Goal: Task Accomplishment & Management: Complete application form

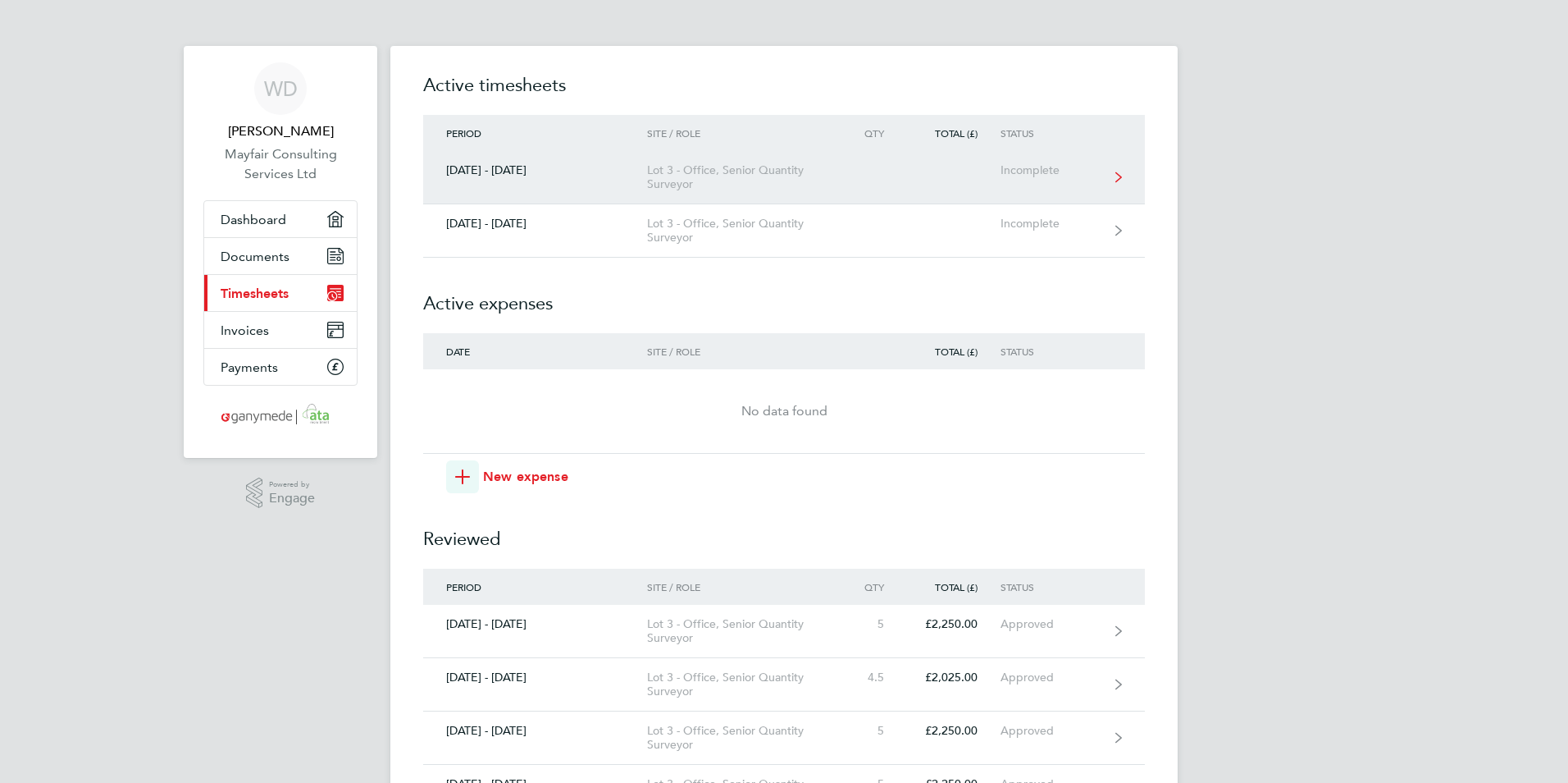
click at [521, 169] on div "[DATE] - [DATE]" at bounding box center [535, 170] width 224 height 14
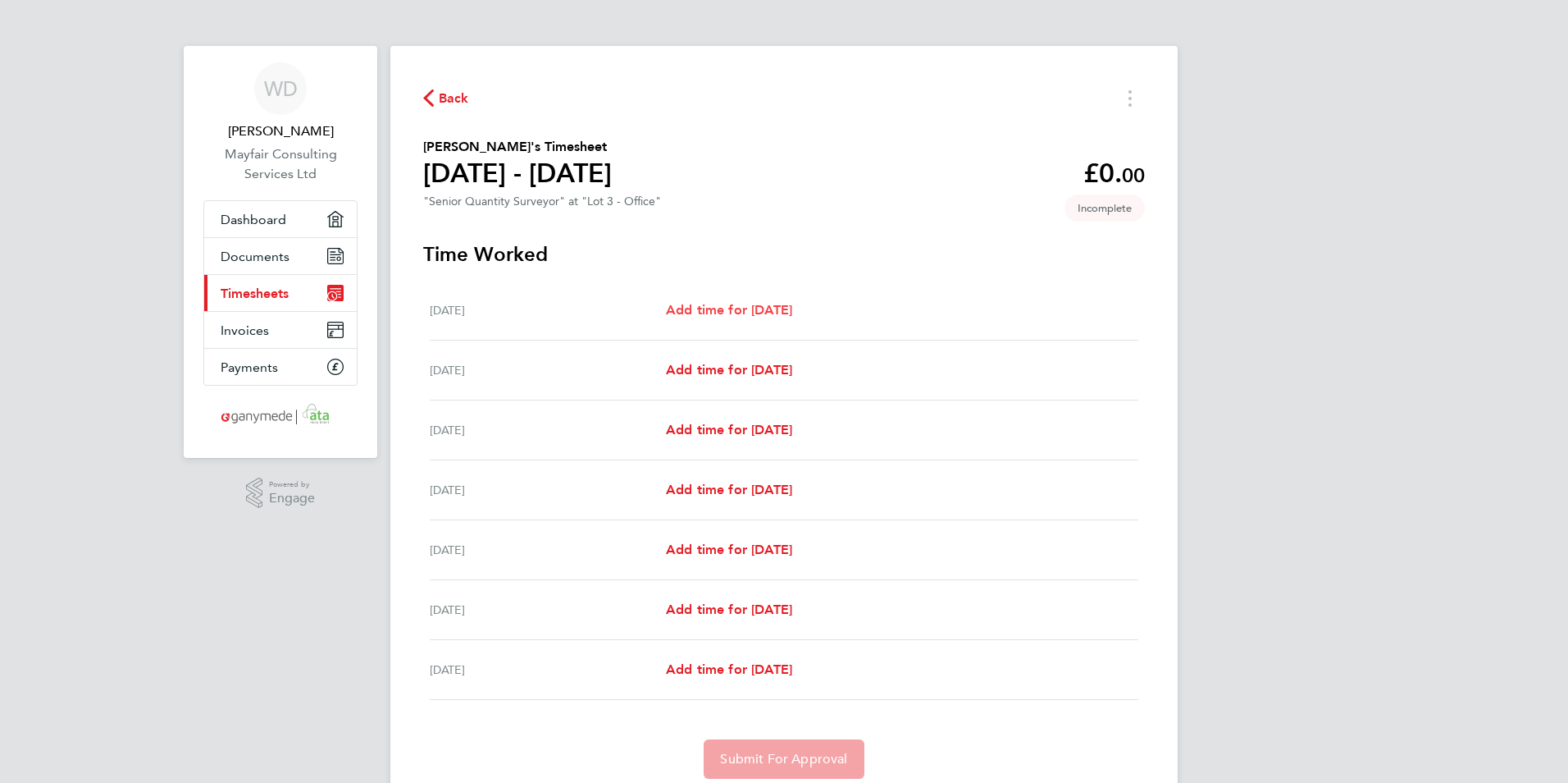
click at [753, 304] on span "Add time for [DATE]" at bounding box center [729, 309] width 126 height 16
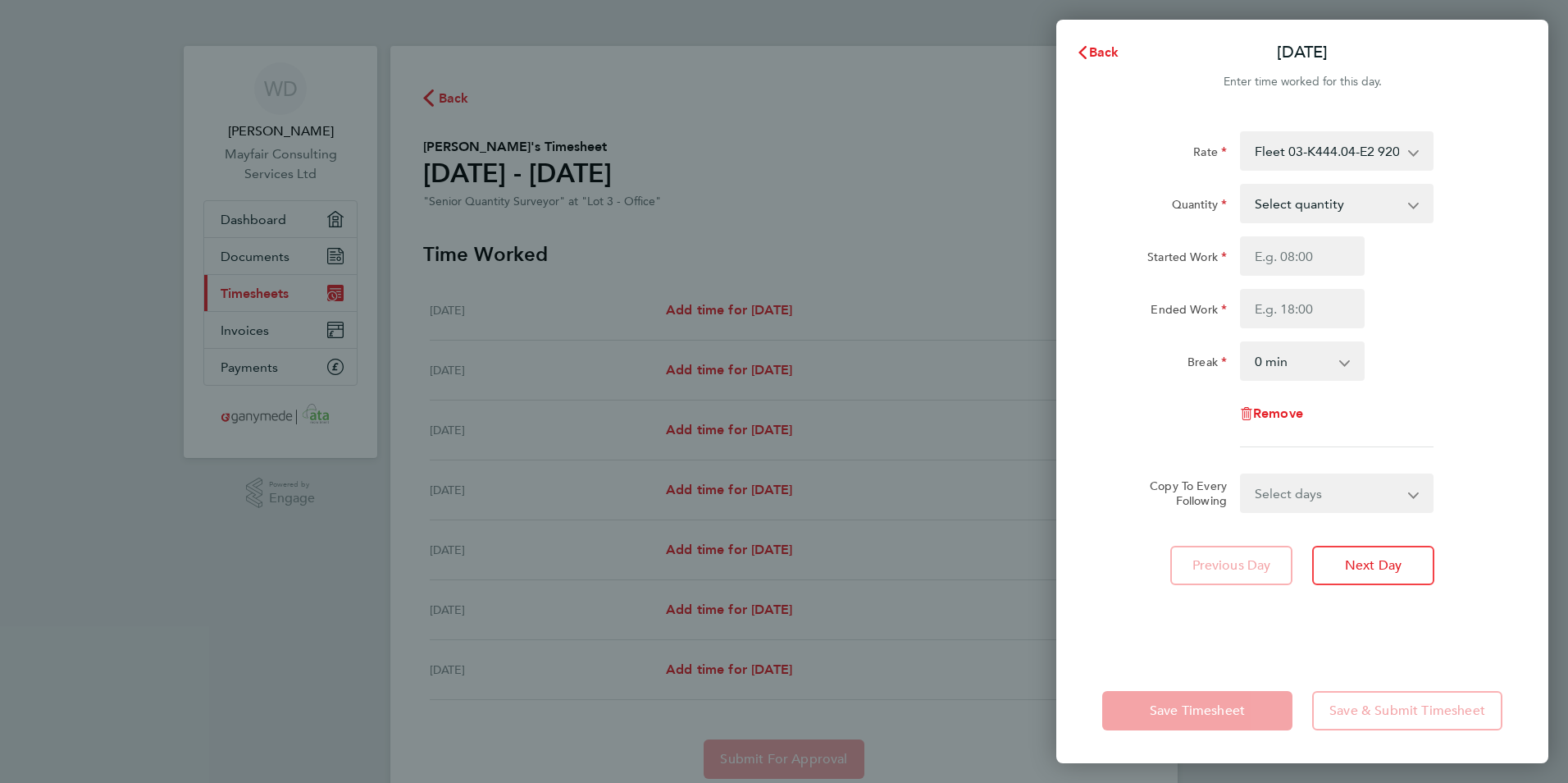
click at [1324, 201] on select "Select quantity 0.5 1" at bounding box center [1327, 203] width 170 height 36
select select "1"
click at [1241, 185] on select "Select quantity 0.5 1" at bounding box center [1327, 203] width 170 height 36
click at [1306, 258] on input "Started Work" at bounding box center [1303, 255] width 125 height 39
type input "08:00"
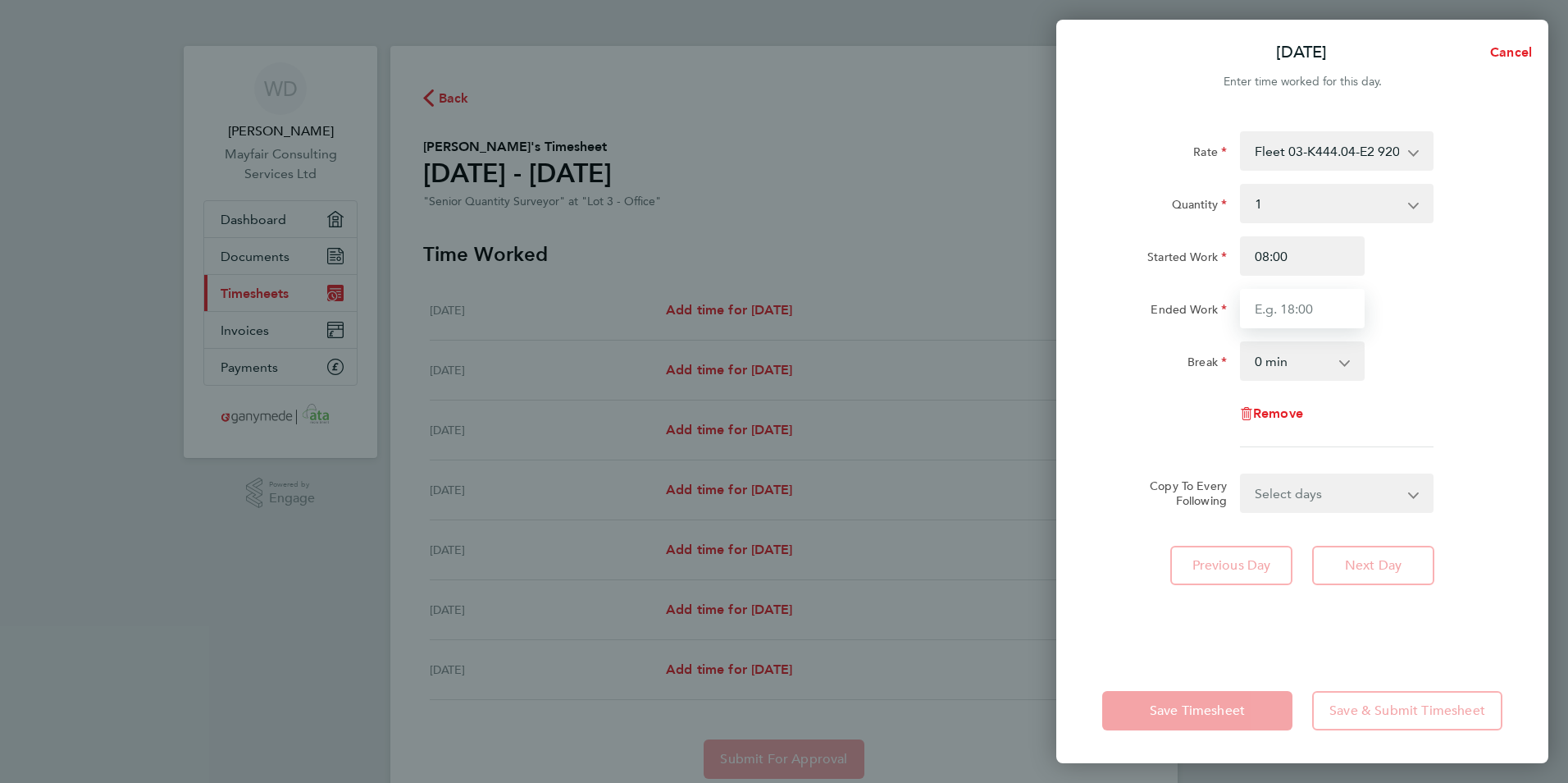
type input "17:00"
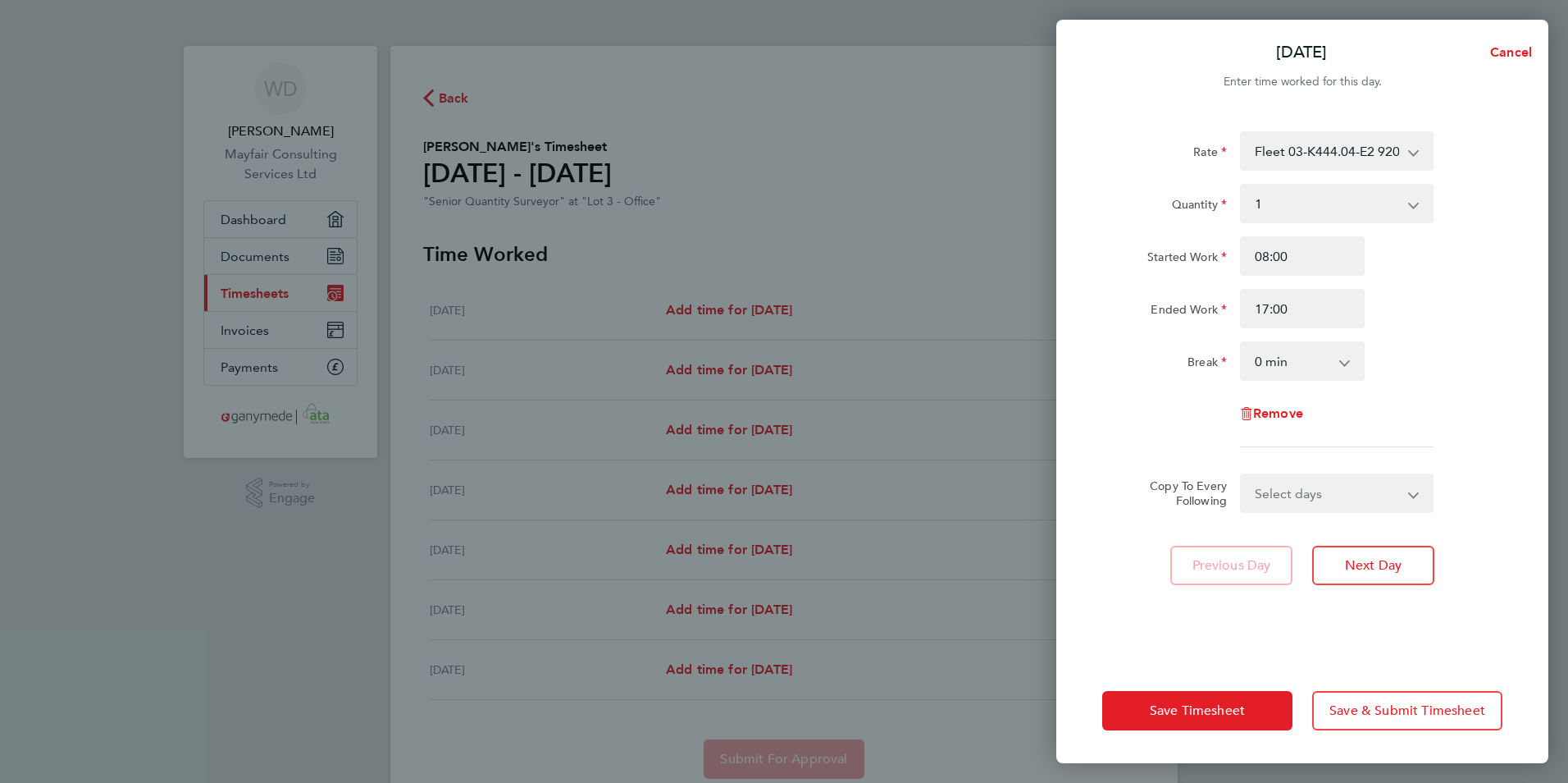
click at [1300, 500] on select "Select days Day Weekday (Mon-Fri) Weekend (Sat-Sun) [DATE] [DATE] [DATE] [DATE]…" at bounding box center [1327, 494] width 172 height 36
select select "FRI"
click at [1241, 475] on select "Select days Day Weekday (Mon-Fri) Weekend (Sat-Sun) [DATE] [DATE] [DATE] [DATE]…" at bounding box center [1327, 494] width 172 height 36
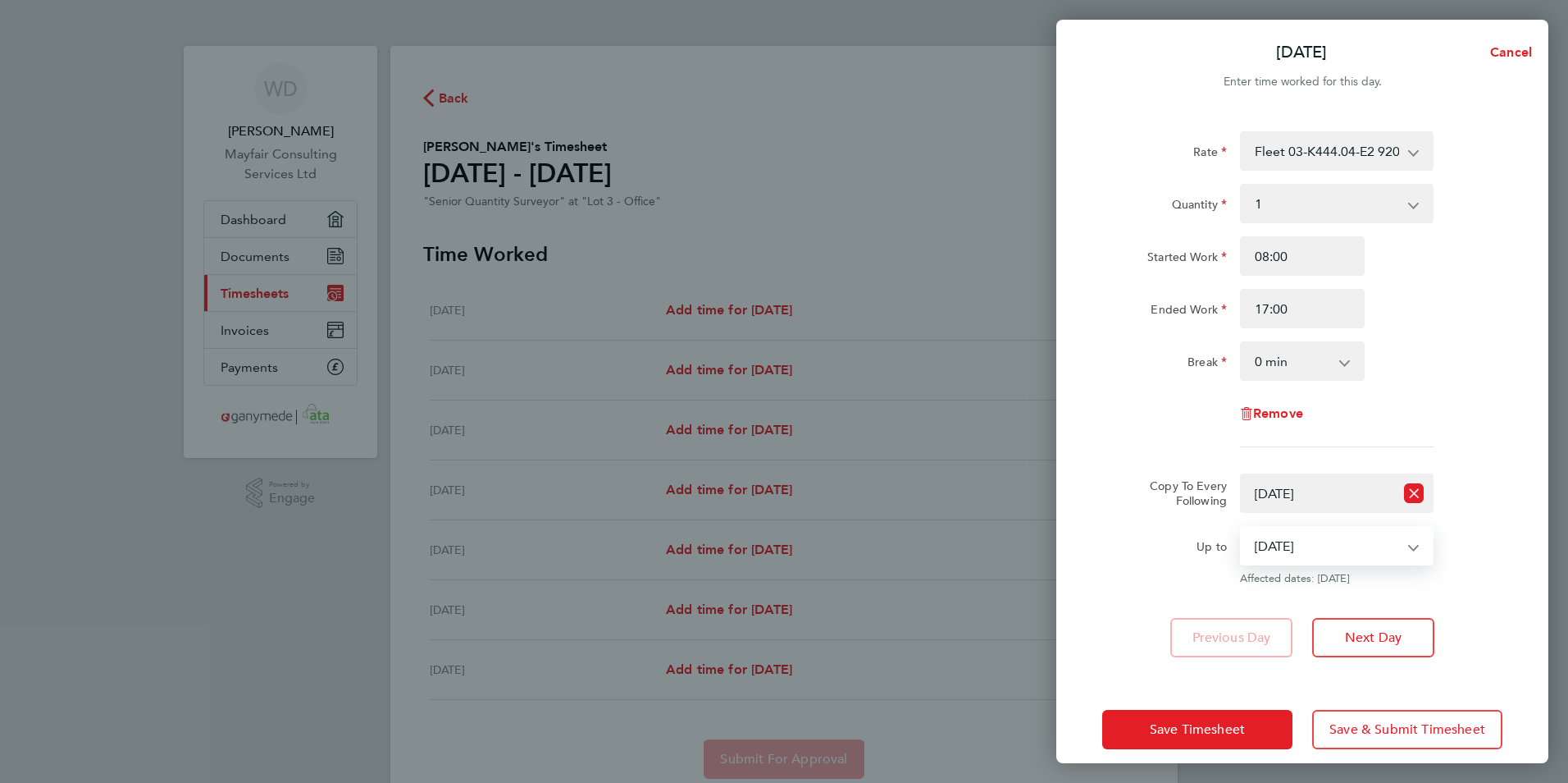
click at [1277, 542] on select "[DATE] [DATE] [DATE]" at bounding box center [1327, 546] width 170 height 36
select select "[DATE]"
click at [1241, 528] on select "[DATE] [DATE] [DATE]" at bounding box center [1327, 546] width 170 height 36
click at [1234, 737] on span "Save Timesheet" at bounding box center [1198, 729] width 96 height 17
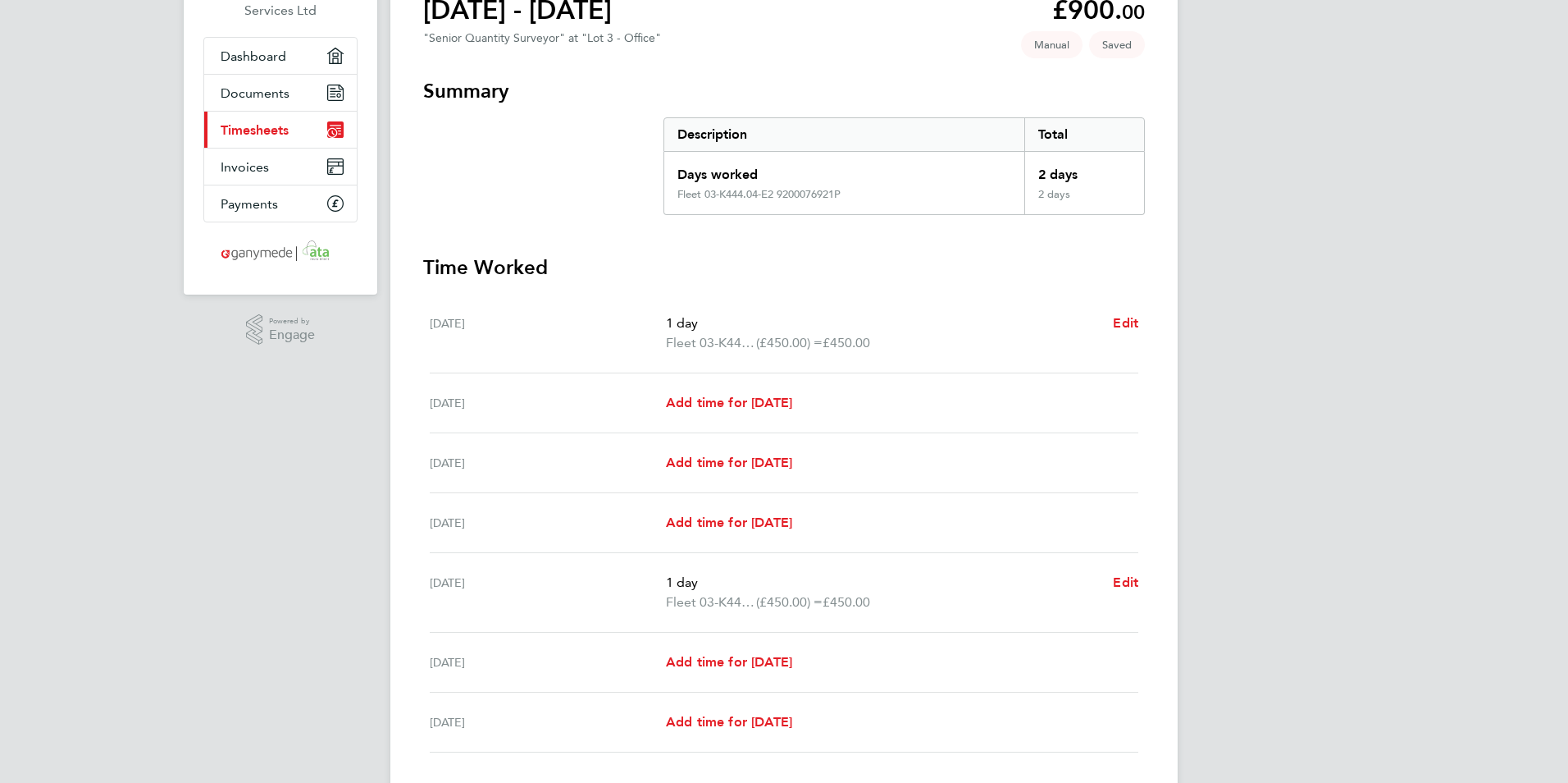
scroll to position [164, 0]
click at [745, 403] on span "Add time for [DATE]" at bounding box center [729, 401] width 126 height 16
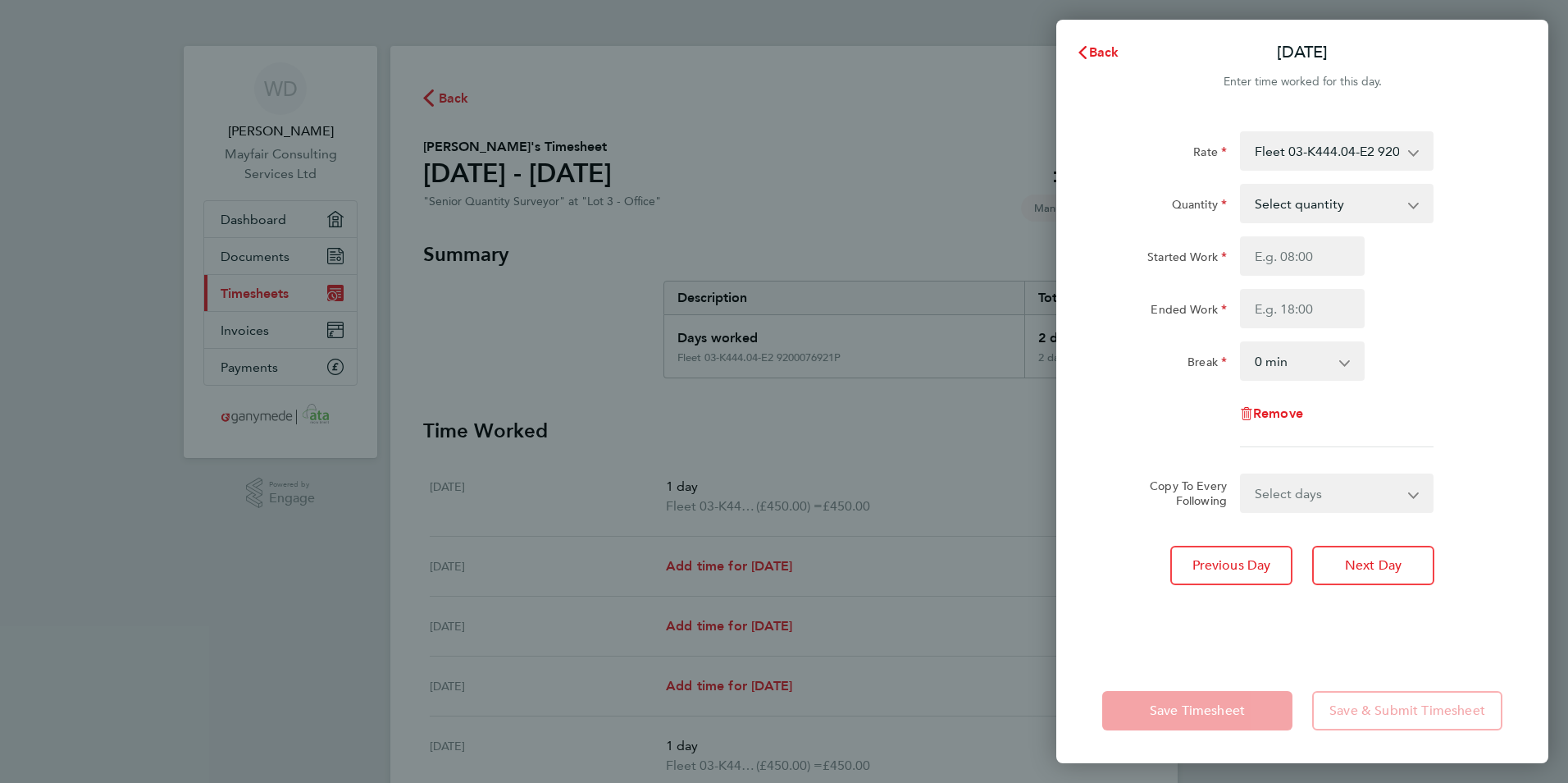
click at [1267, 207] on select "Select quantity 0.5 1" at bounding box center [1327, 203] width 170 height 36
select select "1"
click at [1241, 185] on select "Select quantity 0.5 1" at bounding box center [1327, 203] width 170 height 36
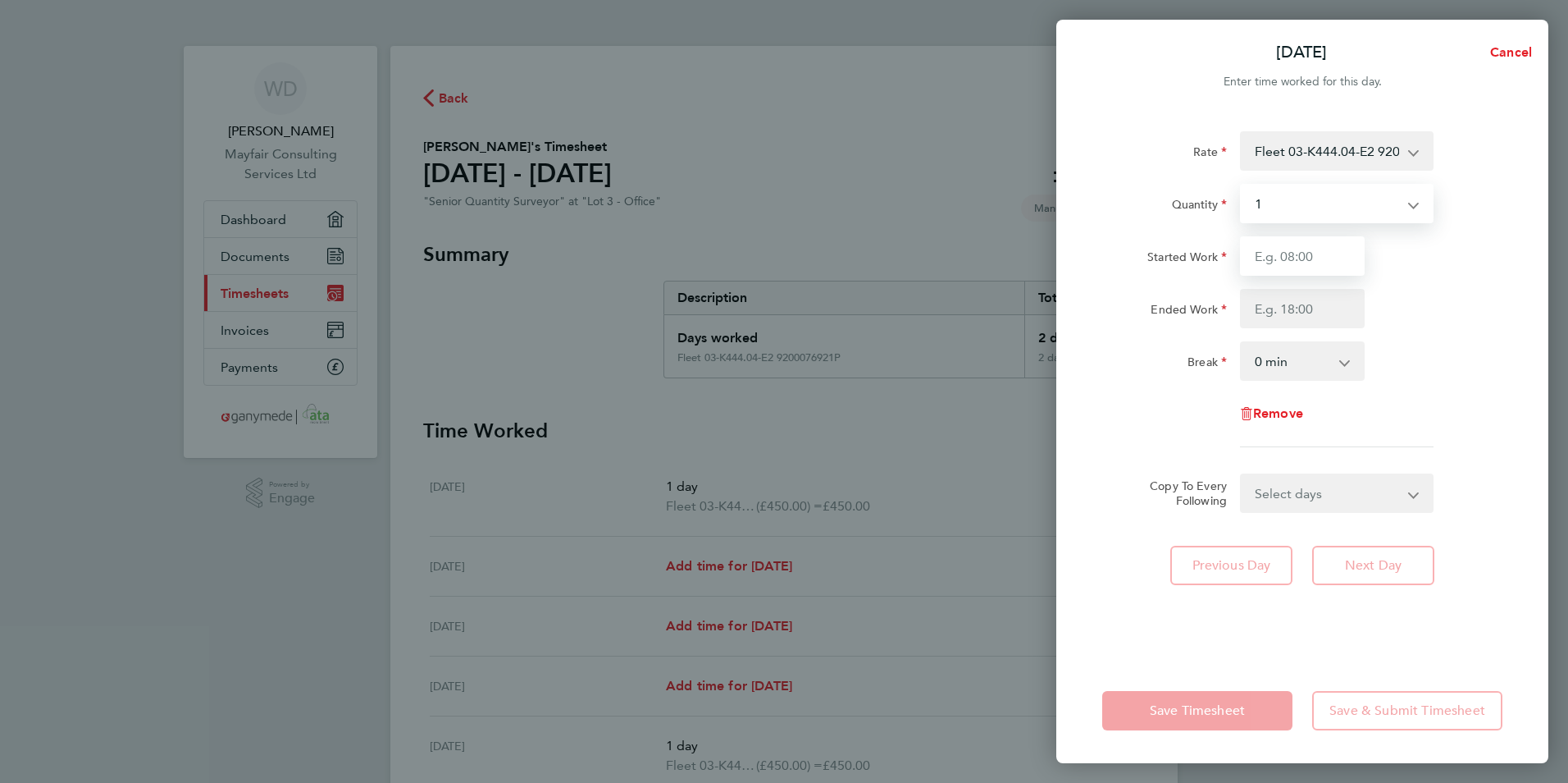
click at [1296, 246] on input "Started Work" at bounding box center [1303, 255] width 125 height 39
type input "08:00"
type input "17:00"
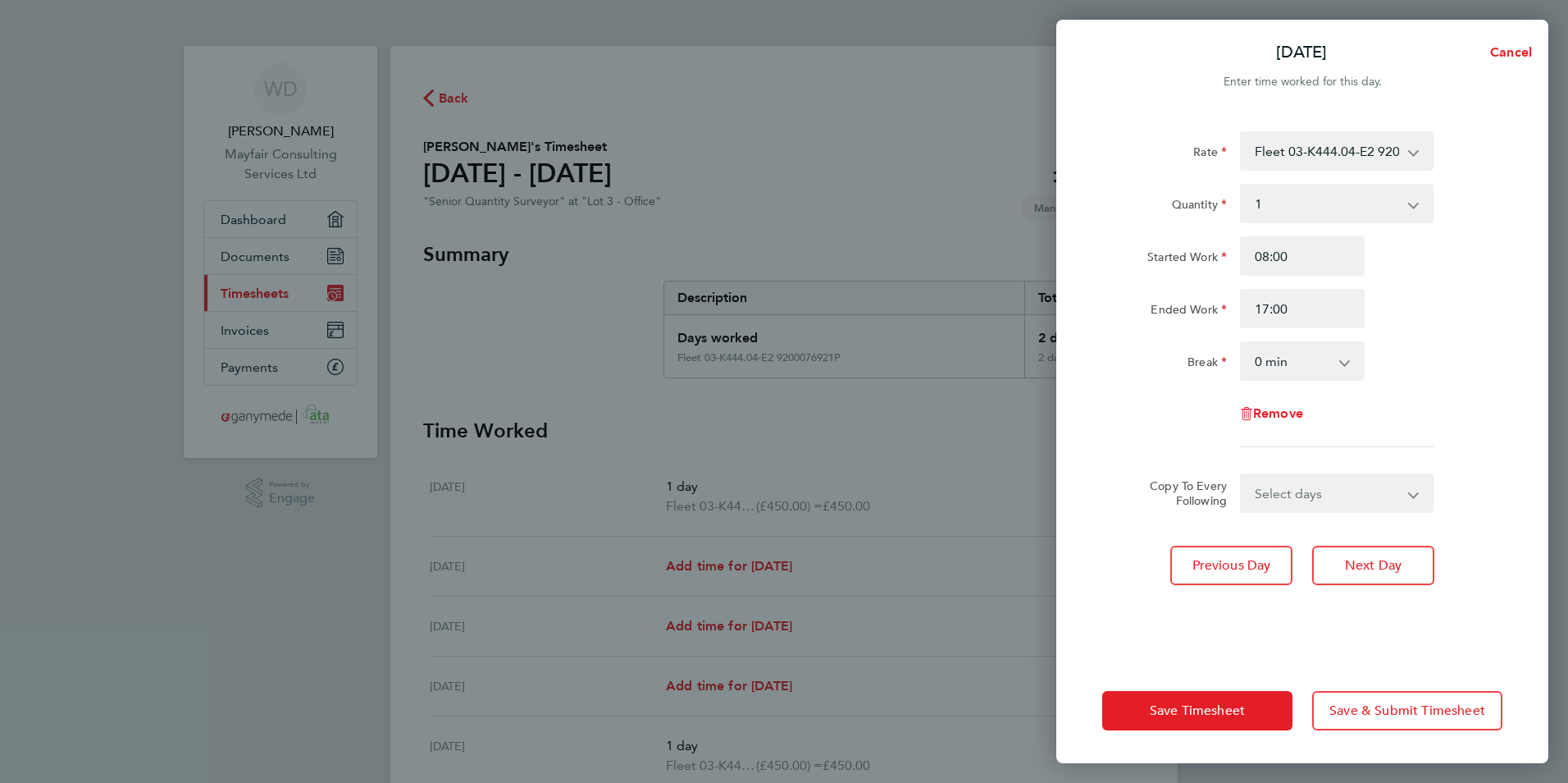
click at [1281, 506] on select "Select days Day Weekday (Mon-Fri) Weekend (Sat-Sun) [DATE] [DATE] [DATE] [DATE]…" at bounding box center [1327, 494] width 172 height 36
drag, startPoint x: 1407, startPoint y: 443, endPoint x: 1379, endPoint y: 455, distance: 30.5
click at [1407, 443] on div "Rate Fleet 03-K444.04-E2 9200076921P - 450.00 Fleet 03-K444.04-E 9200063375P - …" at bounding box center [1302, 289] width 400 height 315
click at [1210, 711] on span "Save Timesheet" at bounding box center [1198, 710] width 96 height 17
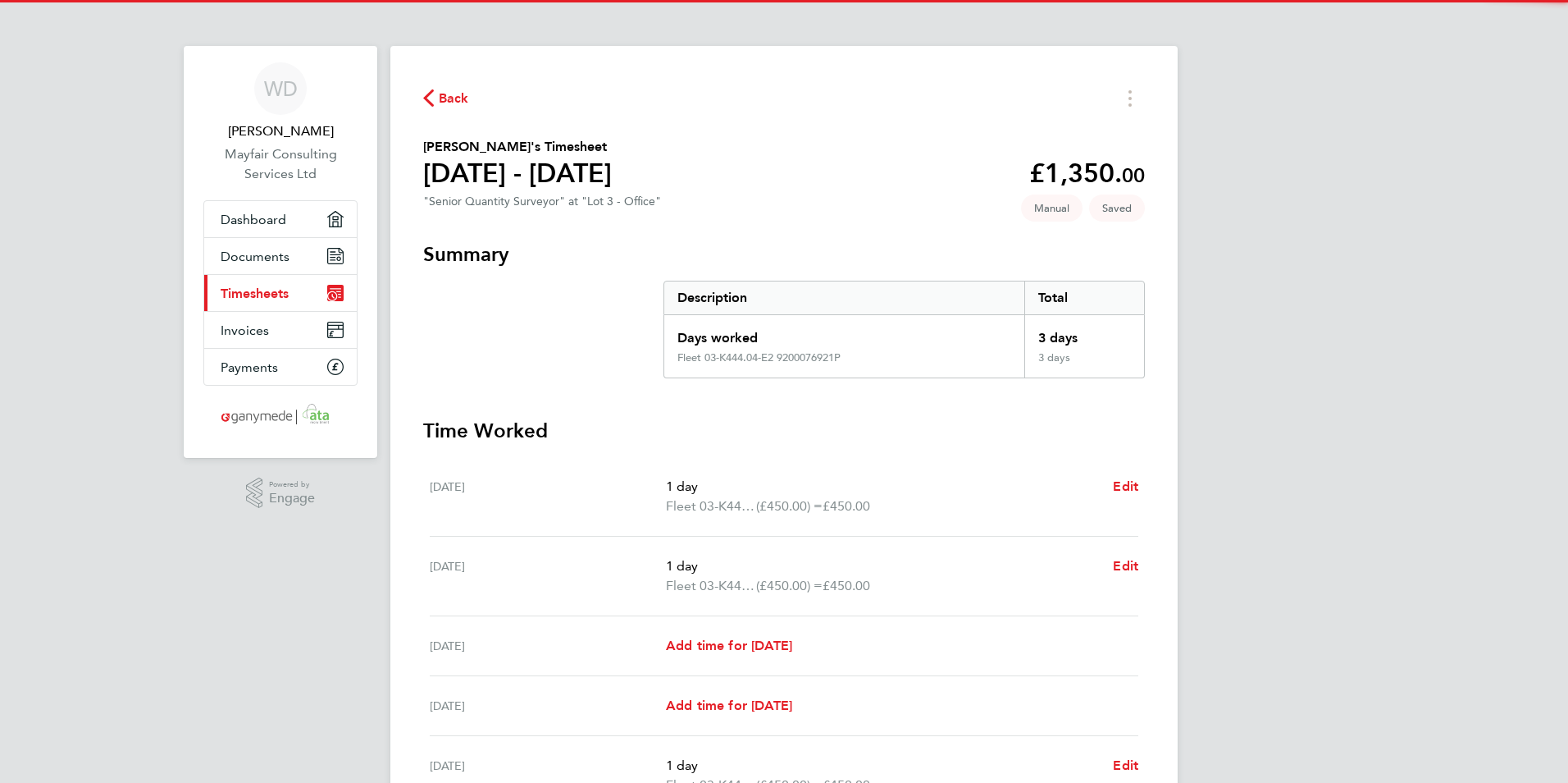
scroll to position [164, 0]
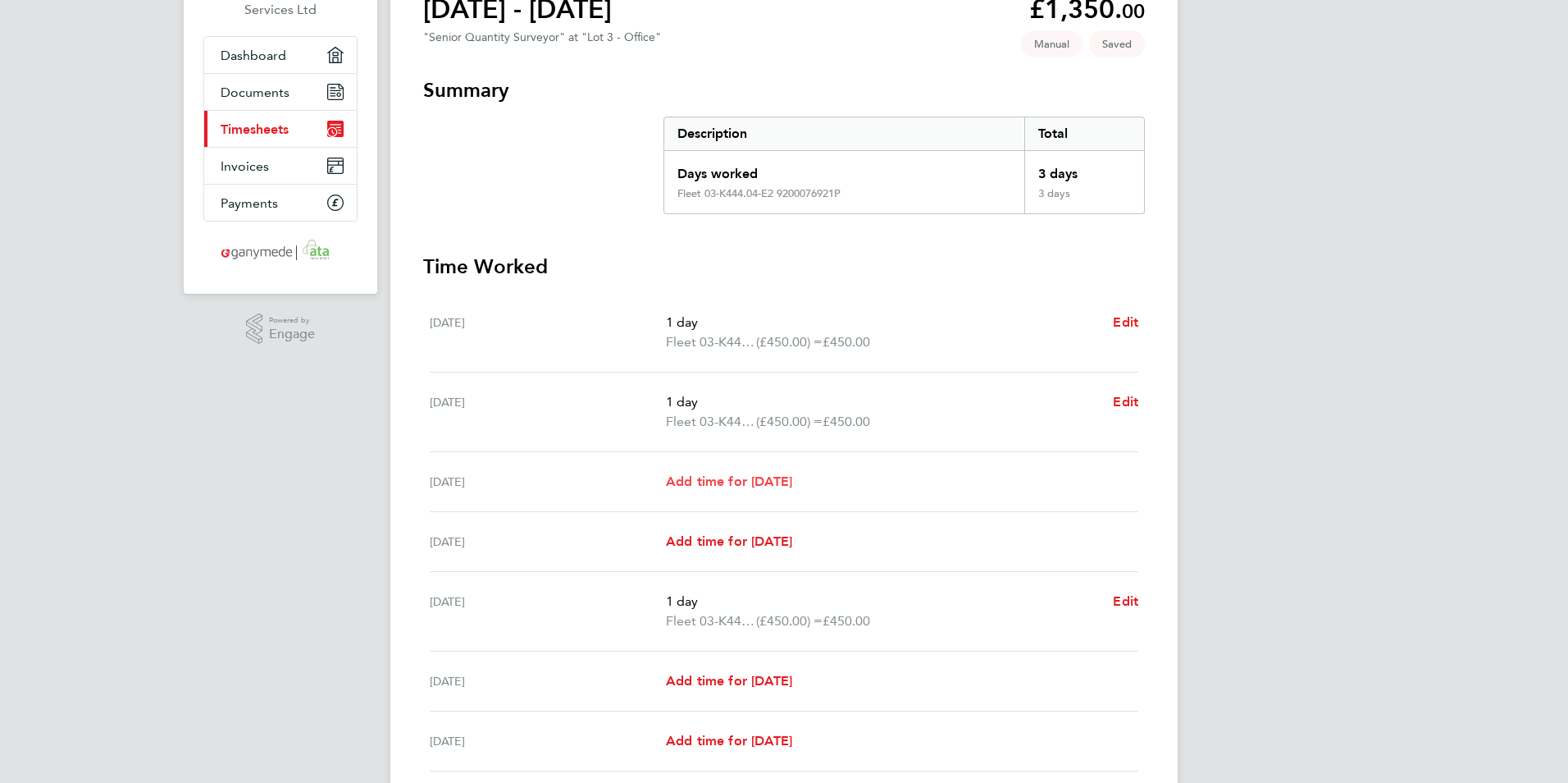
click at [736, 481] on span "Add time for [DATE]" at bounding box center [729, 481] width 126 height 16
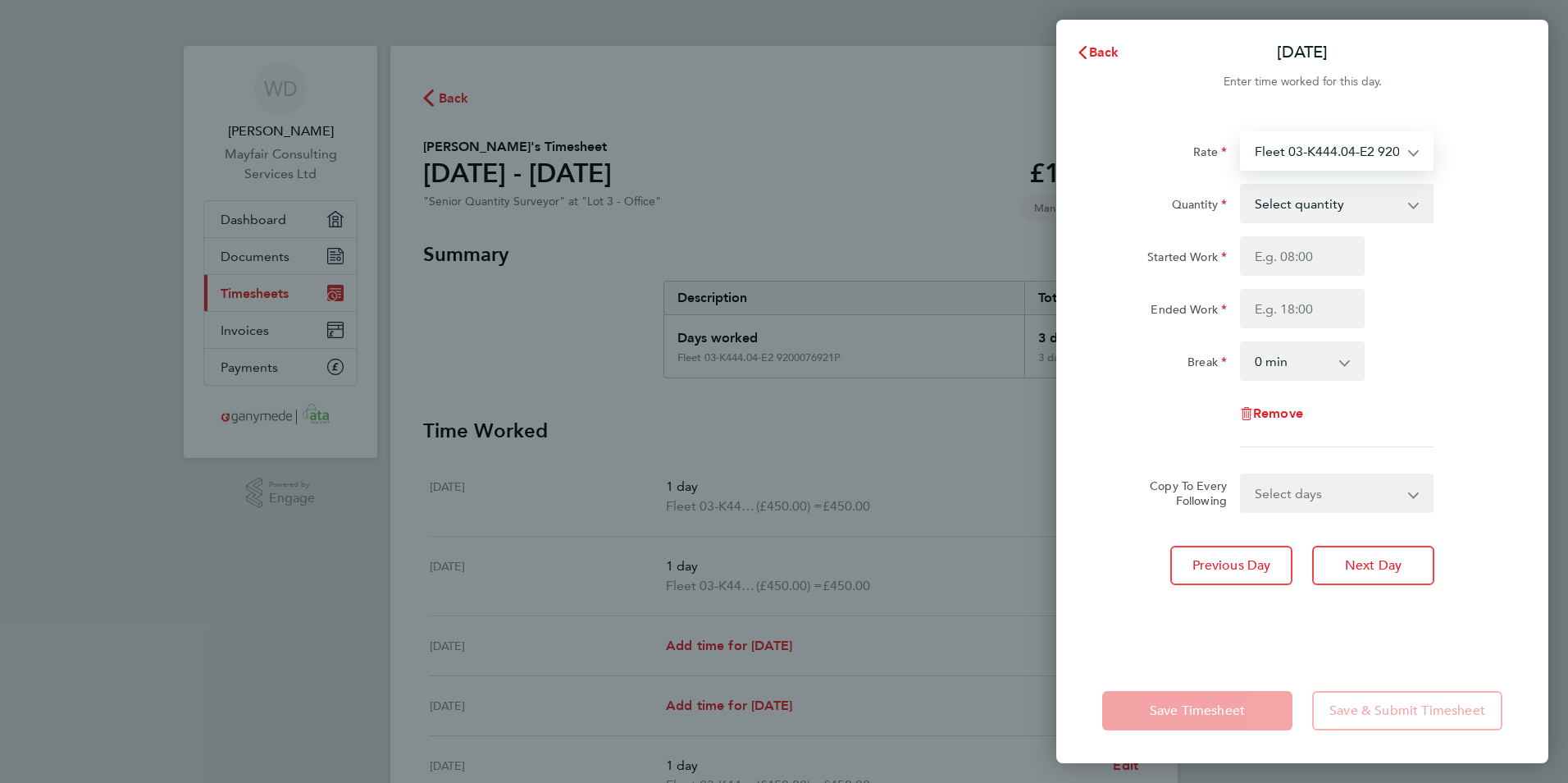
click at [1328, 146] on select "Fleet 03-K444.04-E2 9200076921P - 450.00 Fleet 03-K444.04-E 9200063375P - 450.0…" at bounding box center [1327, 151] width 170 height 36
click at [1304, 207] on select "Select quantity 0.5 1" at bounding box center [1327, 203] width 170 height 36
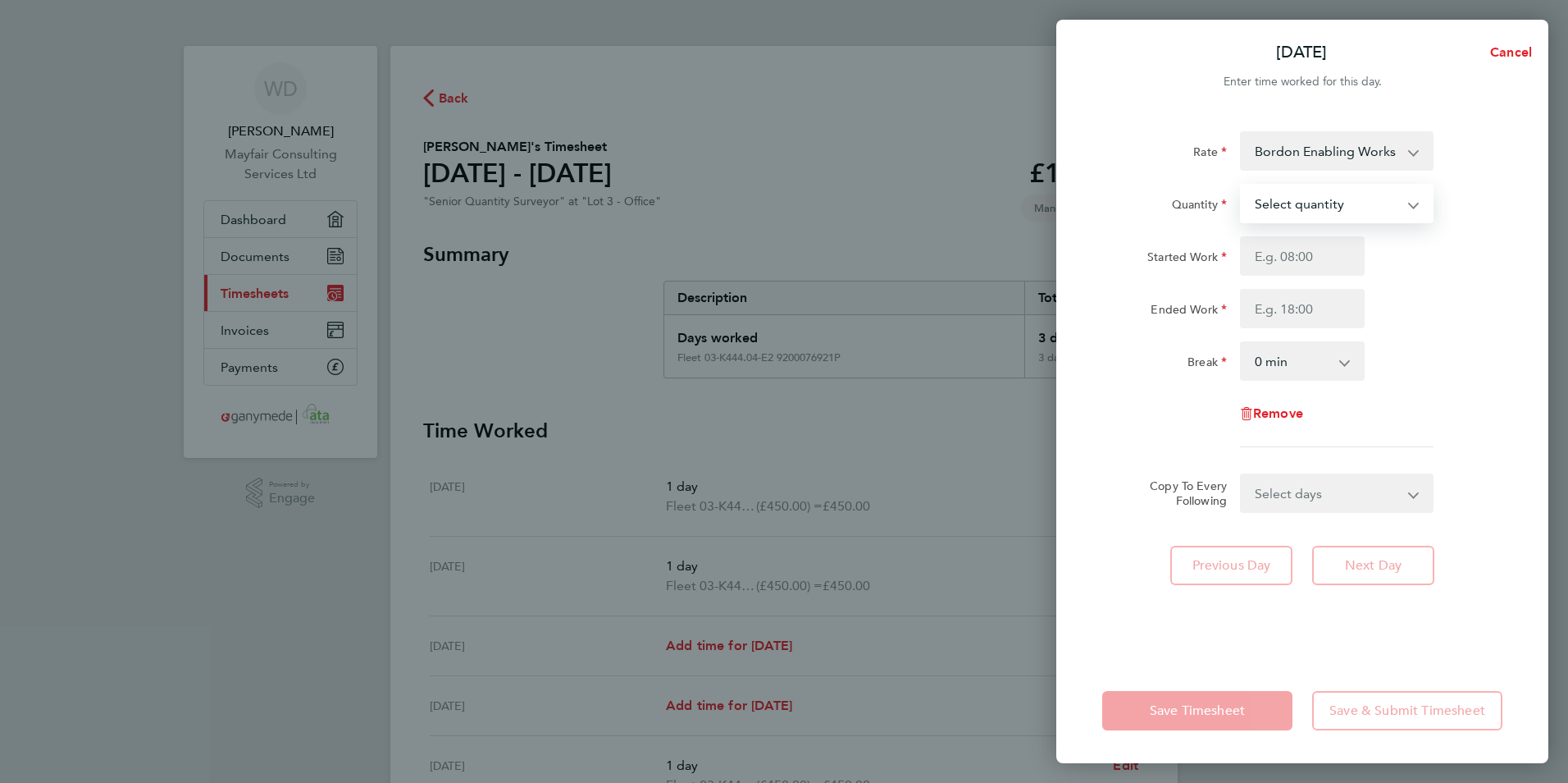
select select "1"
click at [1241, 185] on select "Select quantity 0.5 1" at bounding box center [1327, 203] width 170 height 36
click at [1319, 252] on input "Started Work" at bounding box center [1303, 255] width 125 height 39
type input "08:00"
type input "17:00"
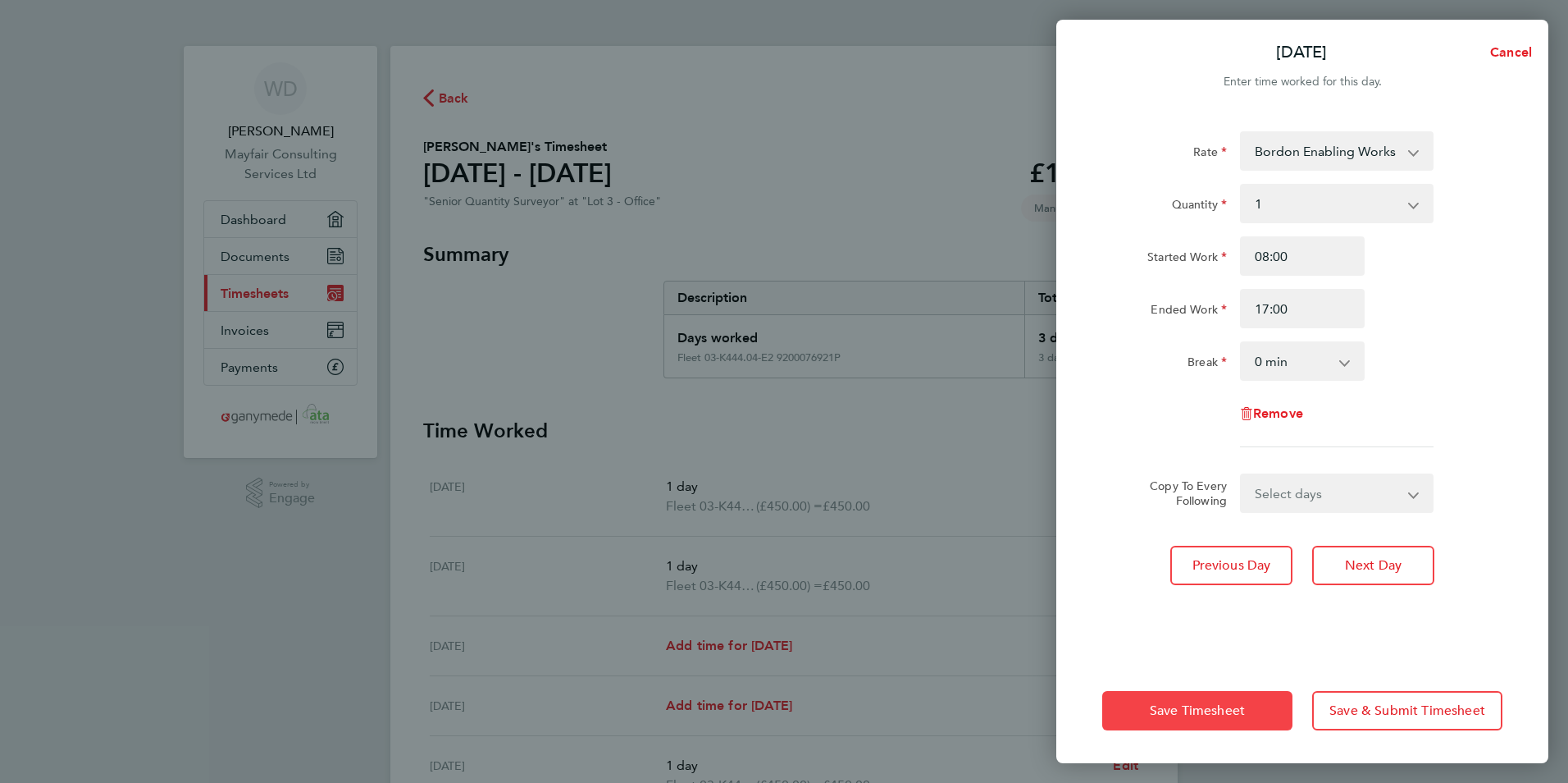
click at [1223, 724] on button "Save Timesheet" at bounding box center [1197, 710] width 190 height 39
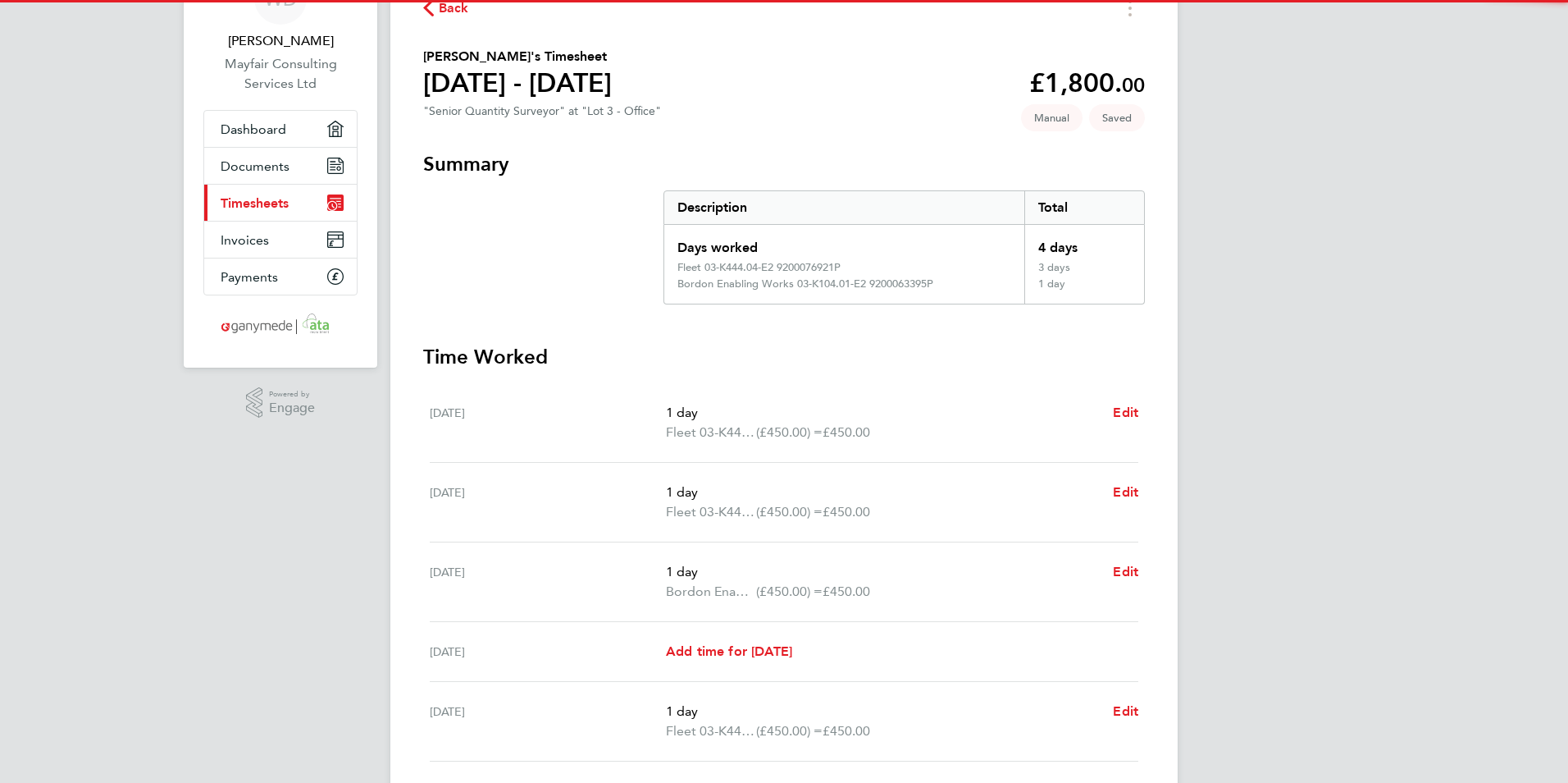
scroll to position [246, 0]
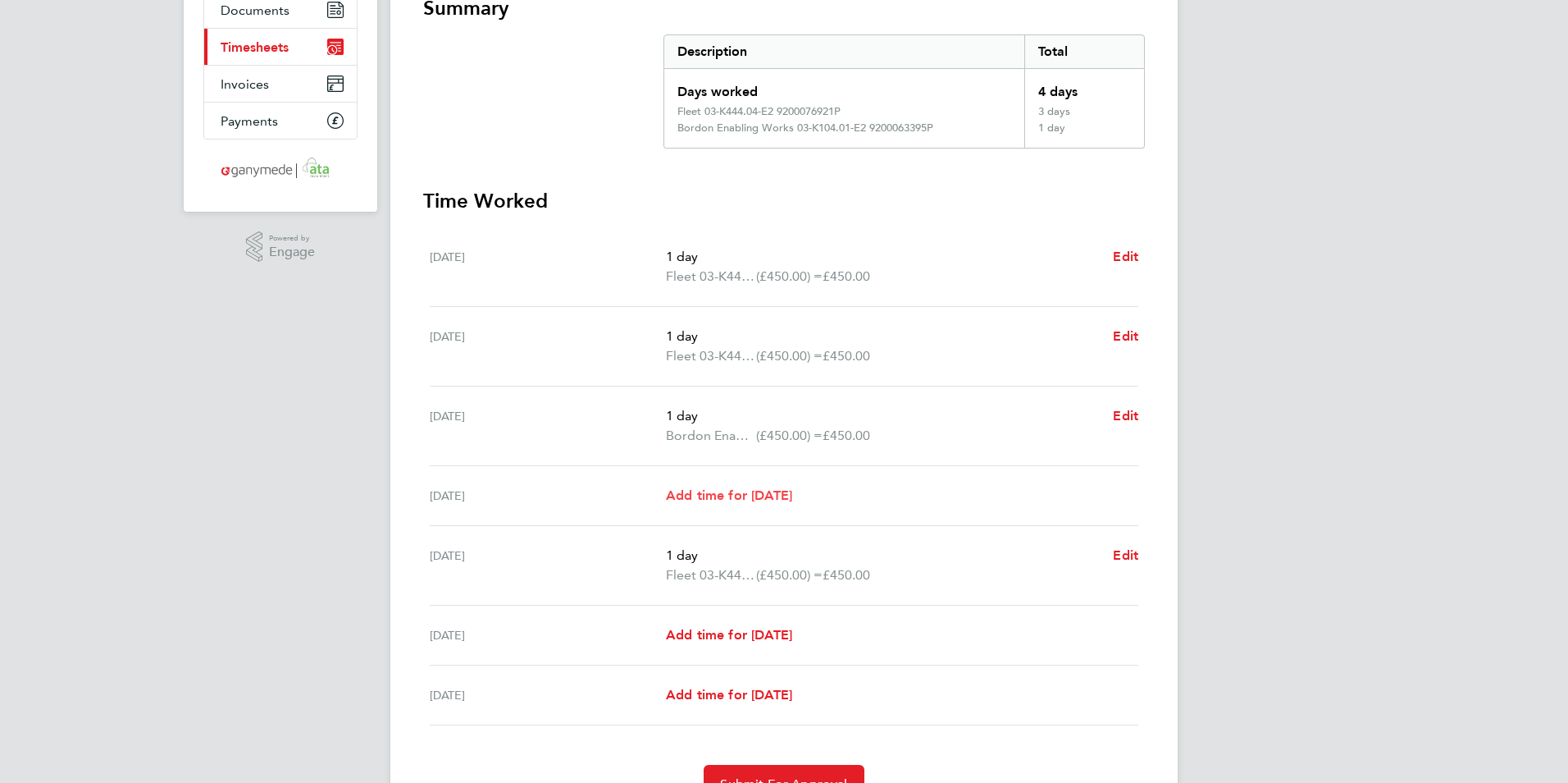
click at [711, 490] on span "Add time for [DATE]" at bounding box center [729, 495] width 126 height 16
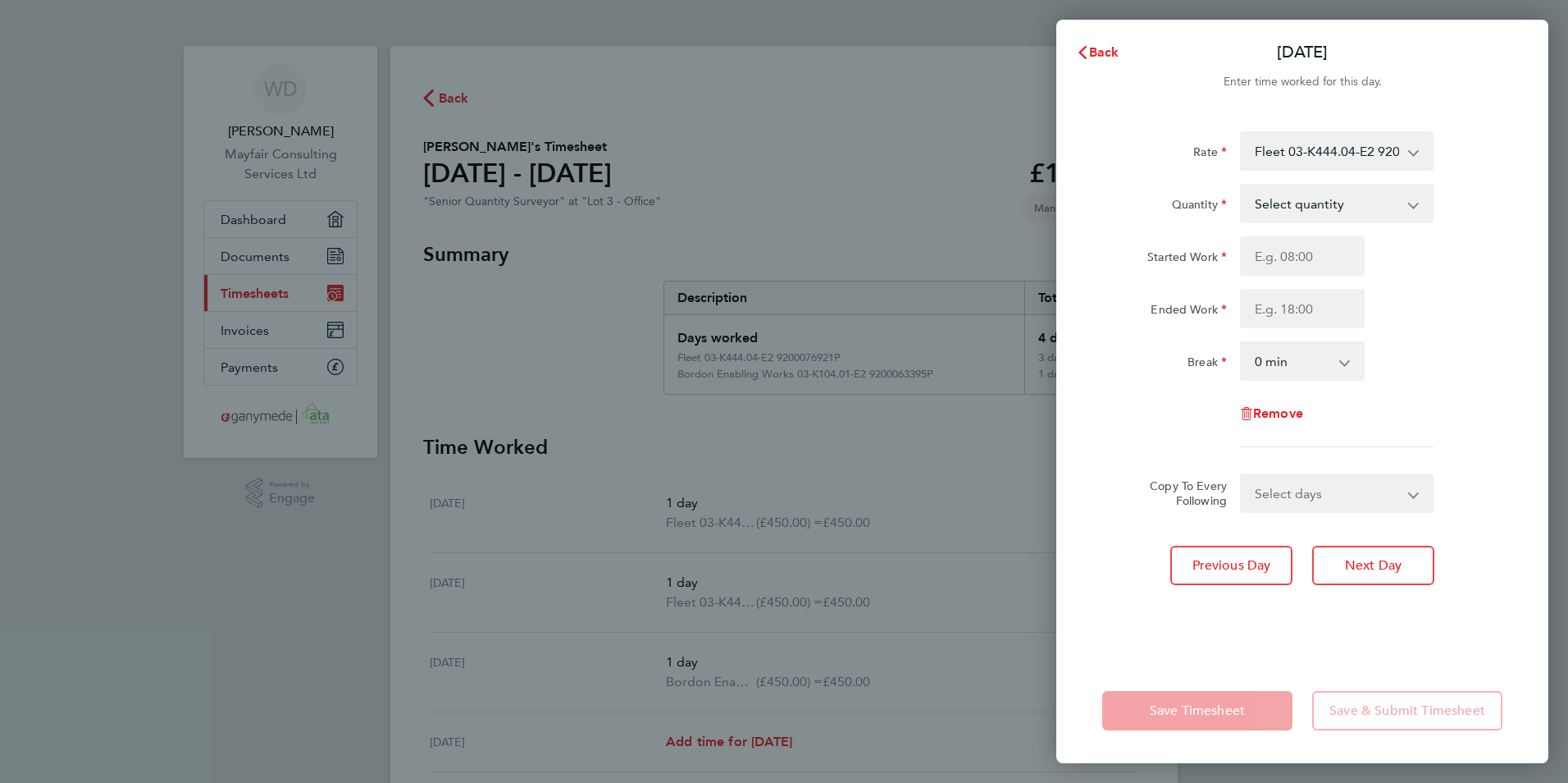
drag, startPoint x: 1332, startPoint y: 198, endPoint x: 1332, endPoint y: 220, distance: 22.0
click at [1332, 198] on select "Select quantity 0.5 1" at bounding box center [1327, 203] width 170 height 36
select select "1"
click at [1241, 185] on select "Select quantity 0.5 1" at bounding box center [1327, 203] width 170 height 36
click at [1324, 262] on input "Started Work" at bounding box center [1303, 255] width 125 height 39
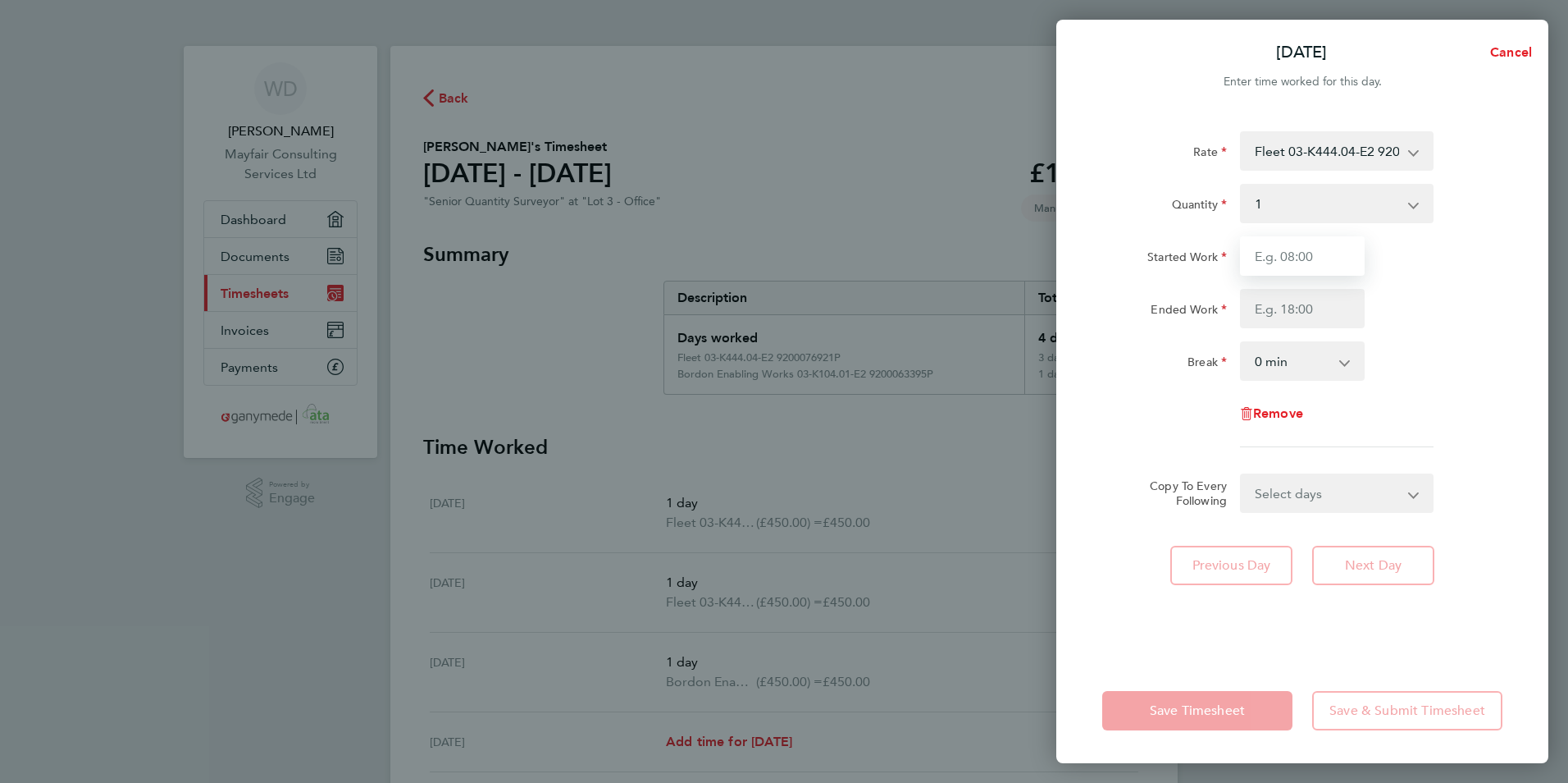
type input "08:00"
type input "17:00"
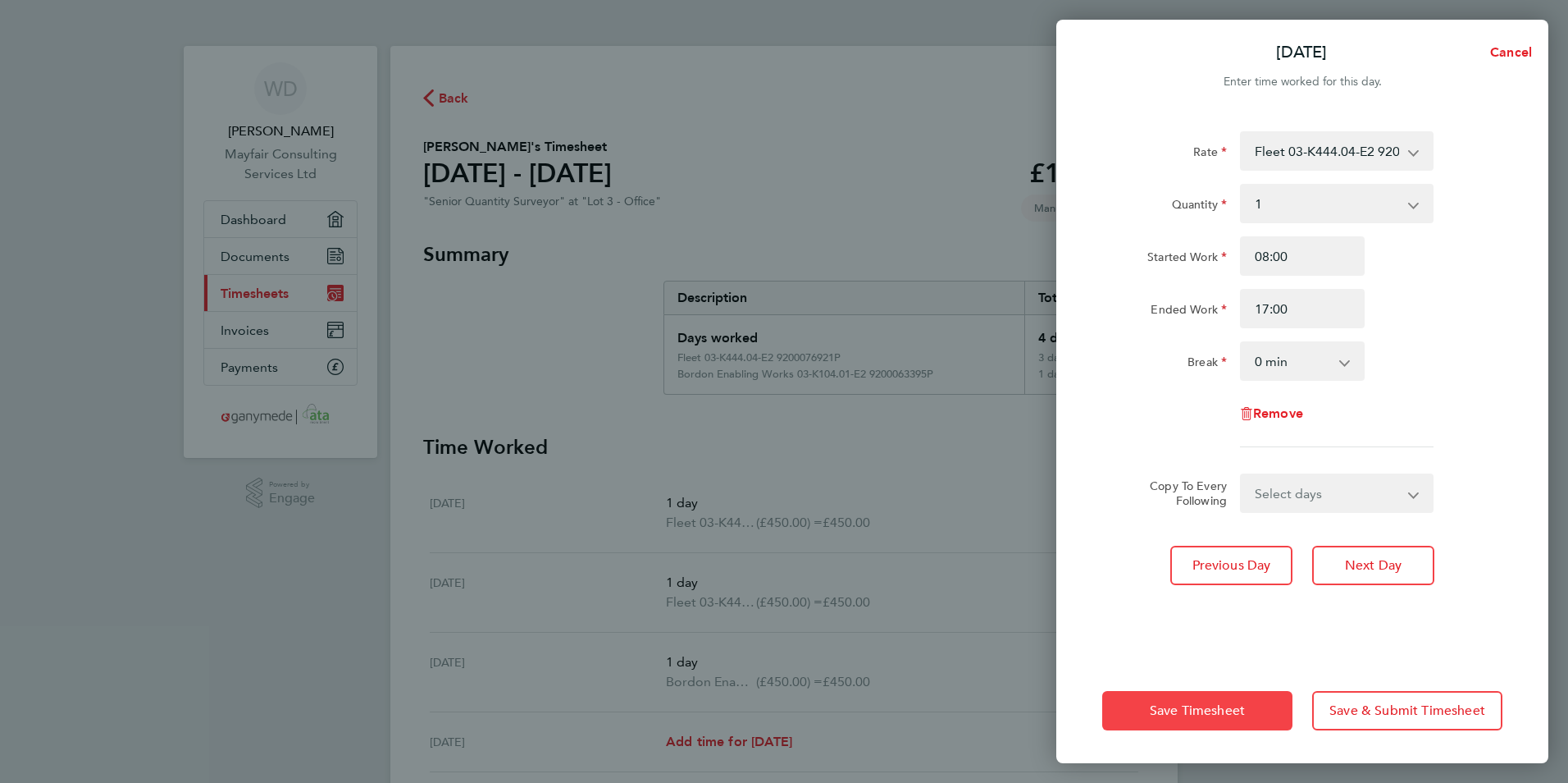
click at [1218, 707] on span "Save Timesheet" at bounding box center [1198, 710] width 96 height 17
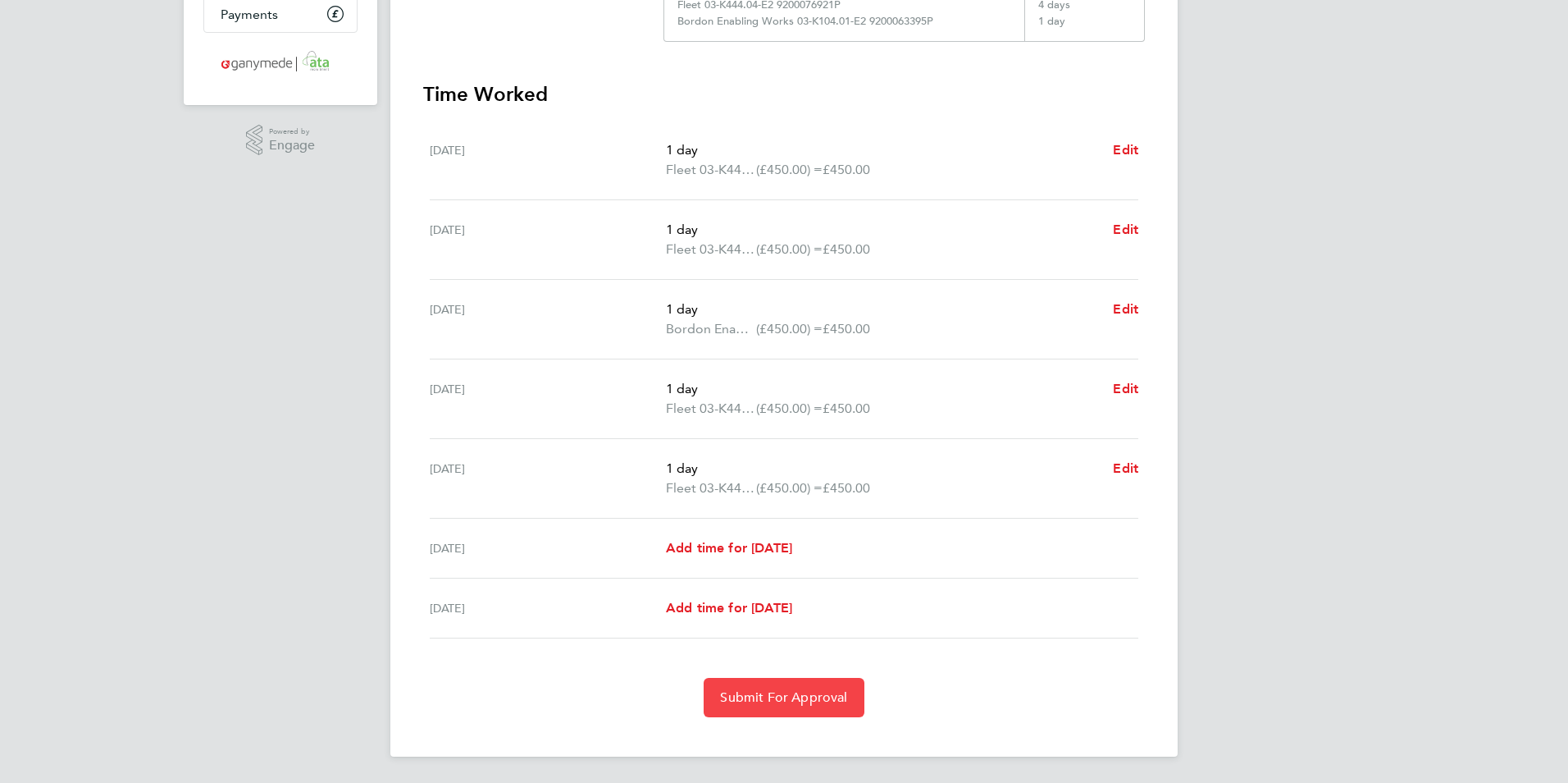
click at [777, 709] on button "Submit For Approval" at bounding box center [784, 697] width 160 height 39
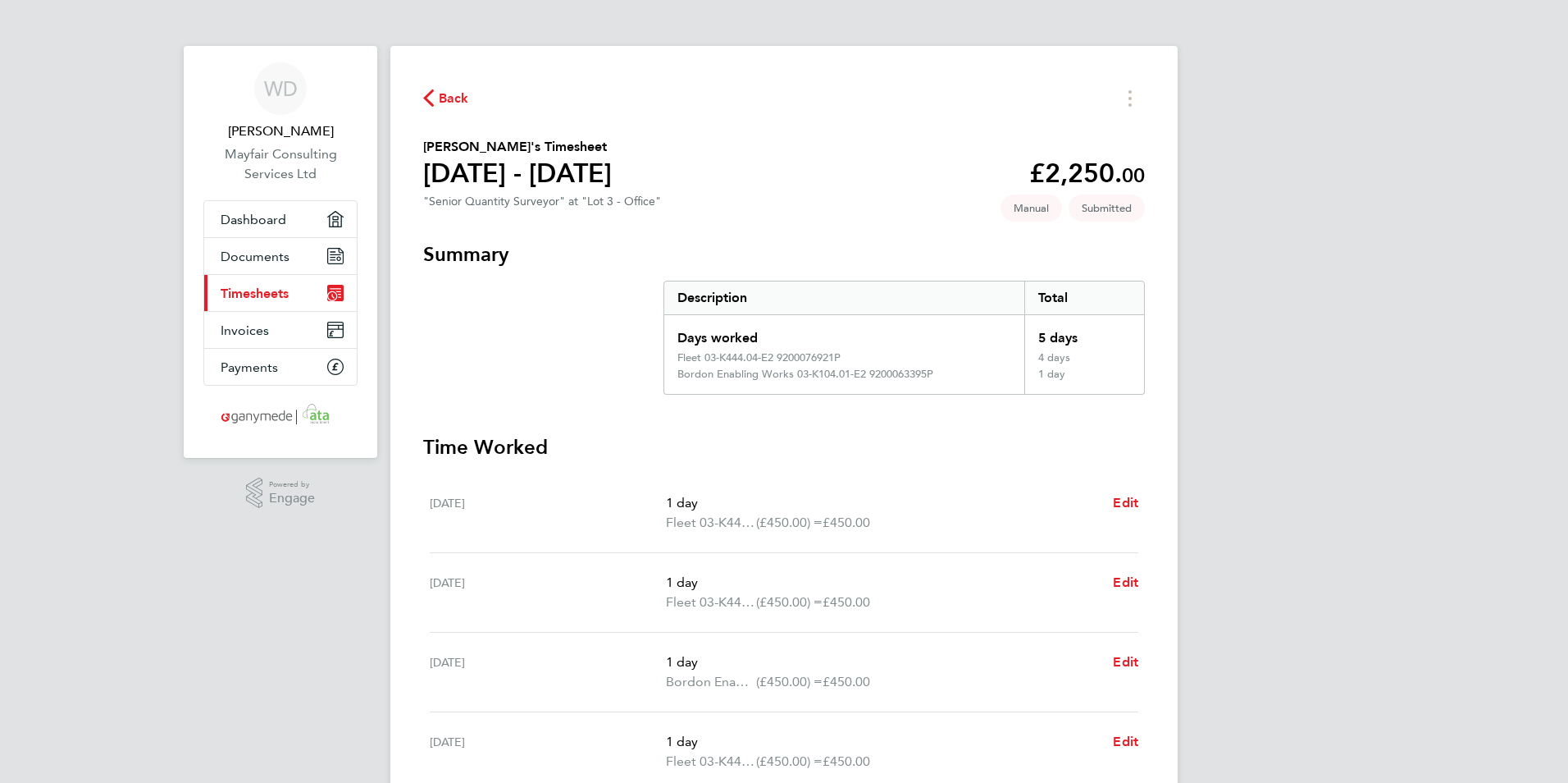
click at [446, 88] on button "Back" at bounding box center [446, 98] width 46 height 21
